Goal: Unclear

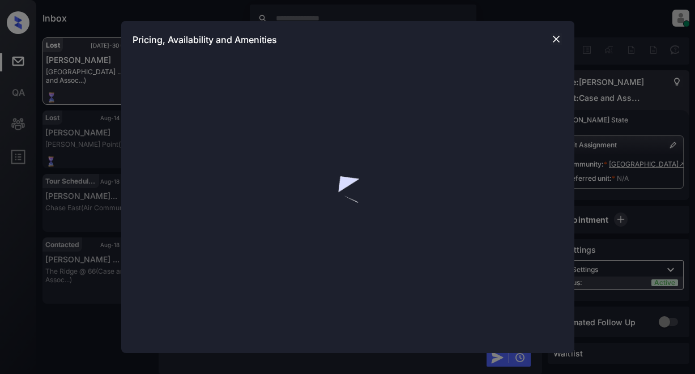
scroll to position [2355, 0]
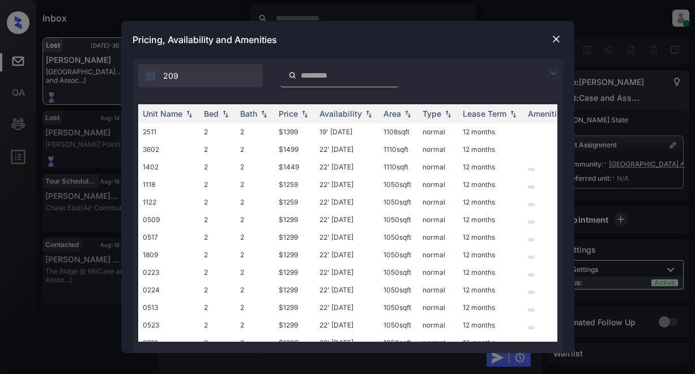
click at [551, 73] on img at bounding box center [554, 73] width 14 height 14
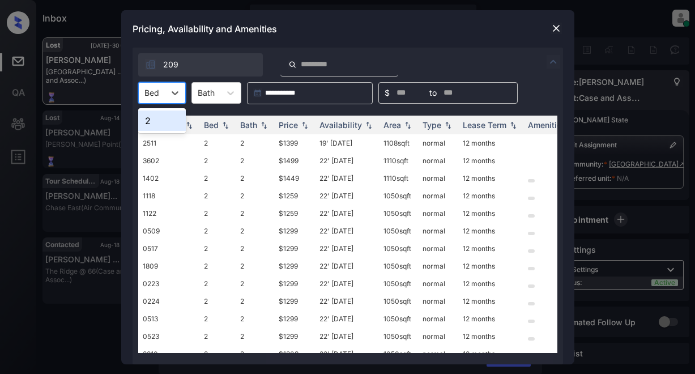
drag, startPoint x: 174, startPoint y: 90, endPoint x: 190, endPoint y: 82, distance: 18.3
click at [178, 89] on icon at bounding box center [174, 92] width 11 height 11
click at [555, 24] on img at bounding box center [556, 28] width 11 height 11
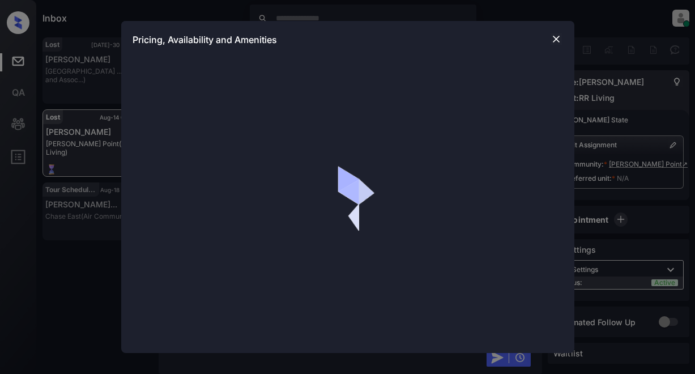
scroll to position [1361, 0]
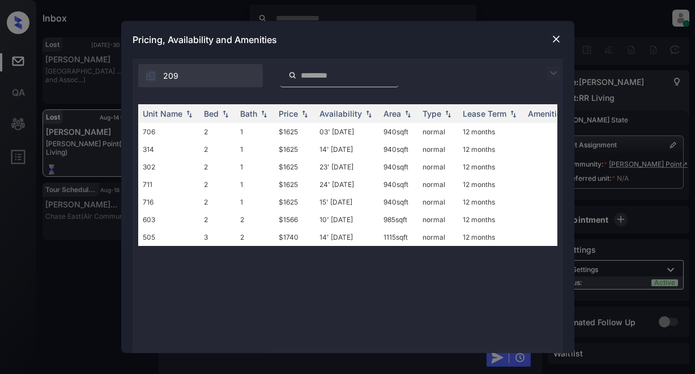
click at [550, 73] on img at bounding box center [554, 73] width 14 height 14
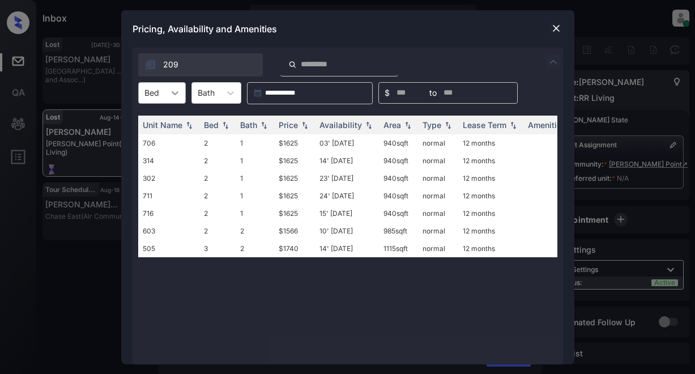
click at [181, 96] on div at bounding box center [175, 93] width 20 height 20
click at [557, 29] on img at bounding box center [556, 28] width 11 height 11
